Goal: Find specific page/section: Find specific page/section

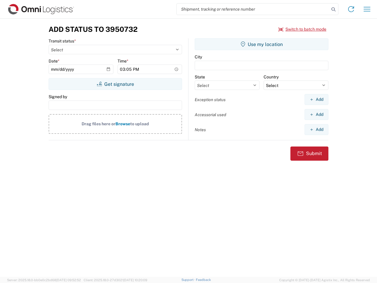
click at [253, 9] on input "search" at bounding box center [253, 9] width 153 height 11
click at [334, 9] on icon at bounding box center [334, 9] width 8 height 8
click at [351, 9] on icon at bounding box center [351, 8] width 9 height 9
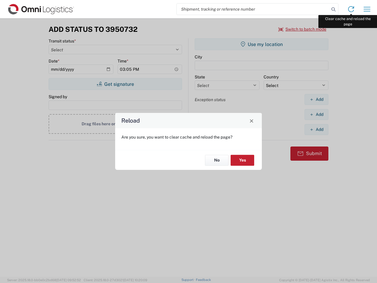
click at [367, 9] on div "Reload Are you sure, you want to clear cache and reload the page? No Yes" at bounding box center [188, 141] width 377 height 283
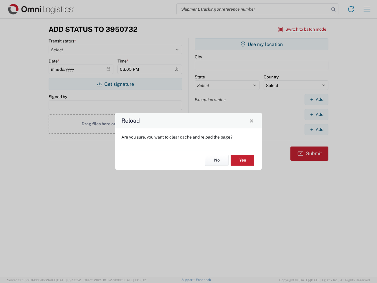
click at [303, 29] on div "Reload Are you sure, you want to clear cache and reload the page? No Yes" at bounding box center [188, 141] width 377 height 283
click at [115, 84] on div "Reload Are you sure, you want to clear cache and reload the page? No Yes" at bounding box center [188, 141] width 377 height 283
click at [262, 44] on div "Reload Are you sure, you want to clear cache and reload the page? No Yes" at bounding box center [188, 141] width 377 height 283
click at [317, 99] on div "Reload Are you sure, you want to clear cache and reload the page? No Yes" at bounding box center [188, 141] width 377 height 283
click at [317, 114] on div "Reload Are you sure, you want to clear cache and reload the page? No Yes" at bounding box center [188, 141] width 377 height 283
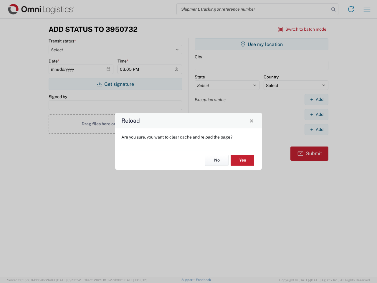
click at [317, 129] on div "Reload Are you sure, you want to clear cache and reload the page? No Yes" at bounding box center [188, 141] width 377 height 283
